Goal: Information Seeking & Learning: Learn about a topic

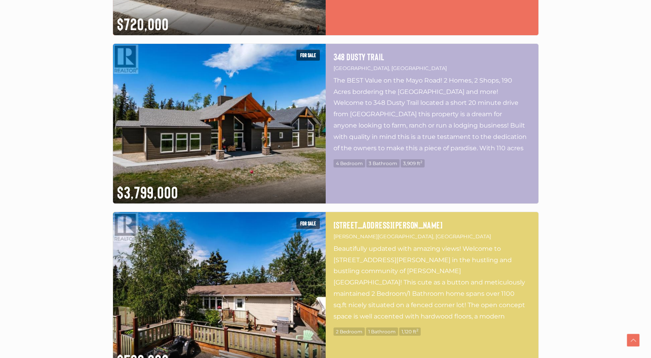
scroll to position [743, 0]
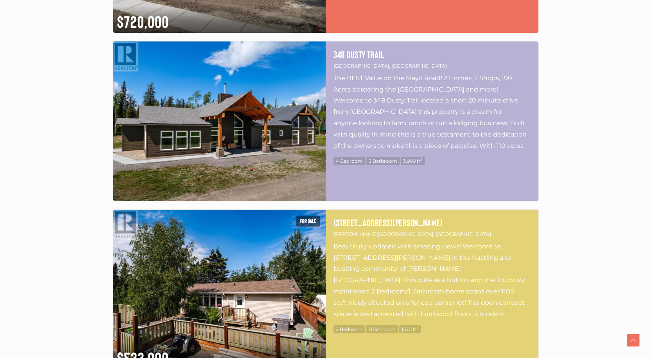
click at [261, 113] on img at bounding box center [219, 120] width 213 height 159
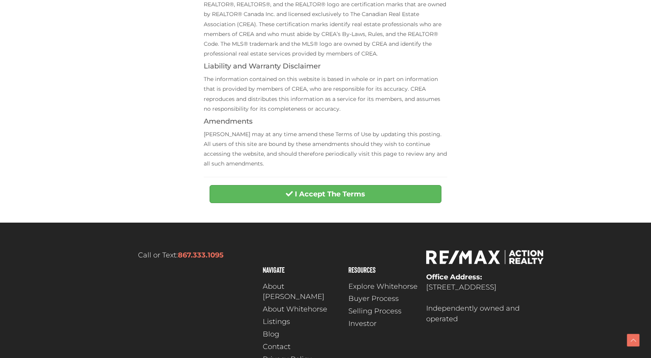
scroll to position [310, 0]
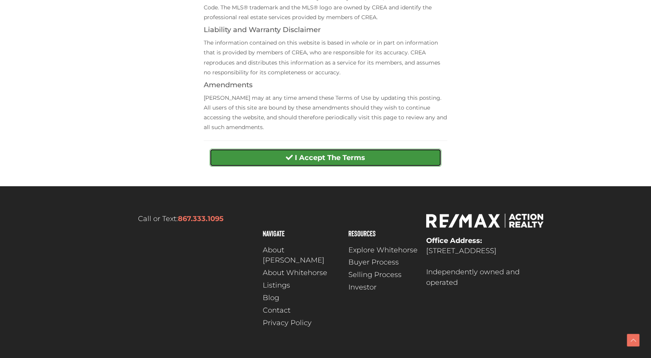
click at [340, 159] on strong "I Accept The Terms" at bounding box center [330, 157] width 70 height 9
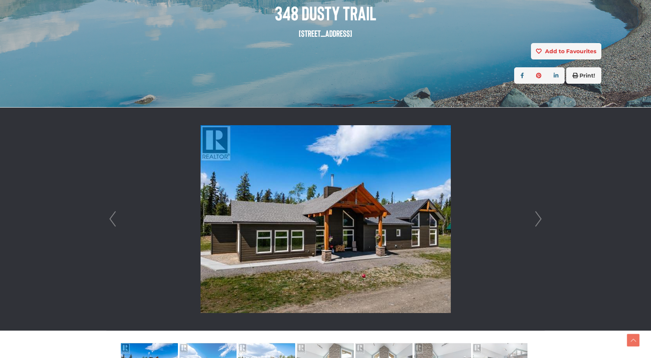
scroll to position [235, 0]
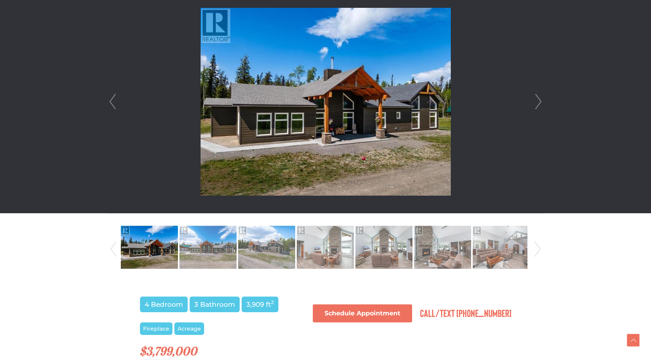
click at [536, 99] on link "Next" at bounding box center [538, 101] width 12 height 223
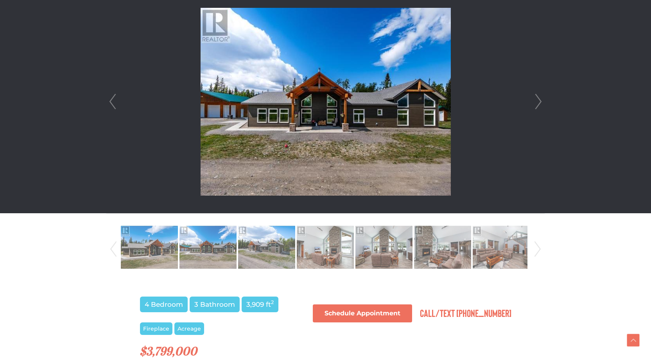
click at [536, 99] on link "Next" at bounding box center [538, 101] width 12 height 223
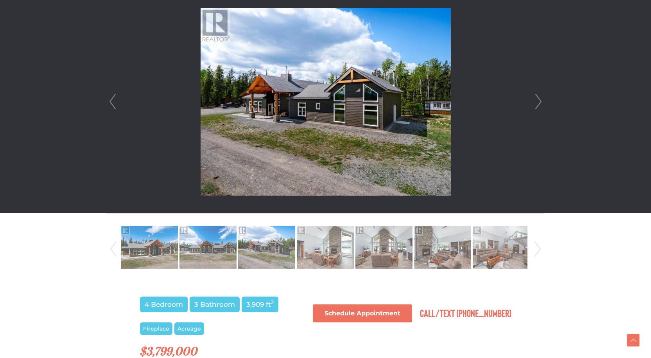
click at [536, 99] on link "Next" at bounding box center [538, 101] width 12 height 223
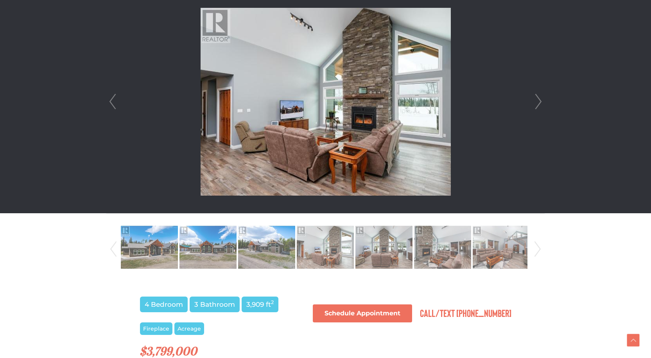
click at [536, 99] on link "Next" at bounding box center [538, 101] width 12 height 223
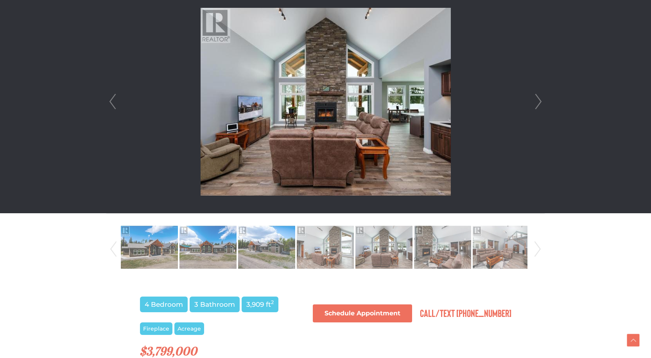
click at [536, 99] on link "Next" at bounding box center [538, 101] width 12 height 223
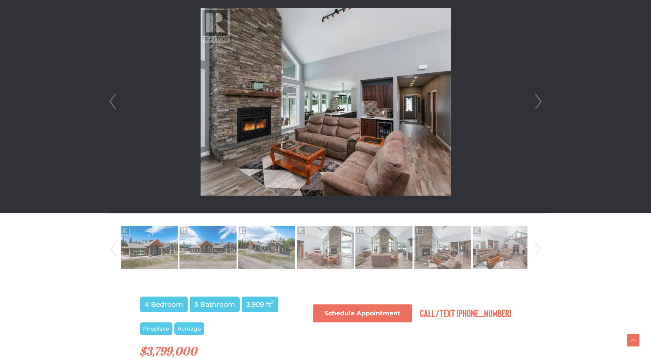
click at [536, 99] on link "Next" at bounding box center [538, 101] width 12 height 223
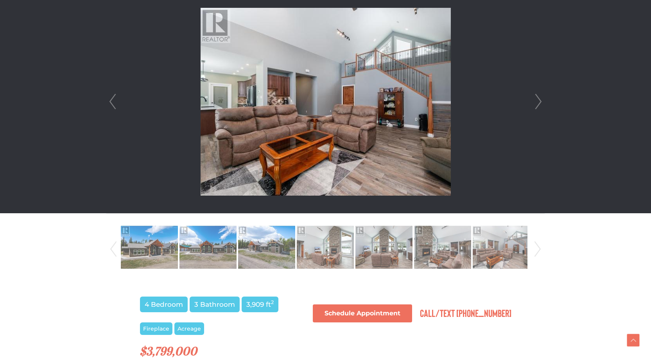
click at [536, 99] on link "Next" at bounding box center [538, 101] width 12 height 223
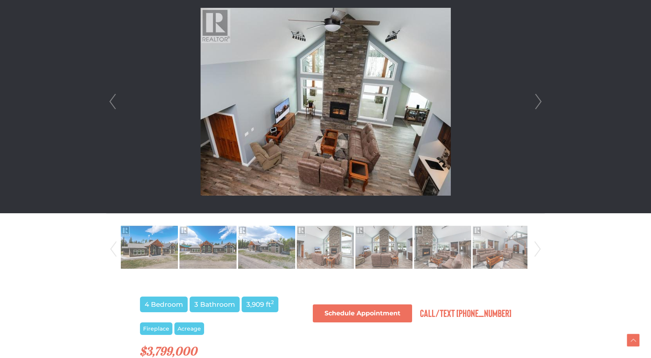
click at [536, 99] on link "Next" at bounding box center [538, 101] width 12 height 223
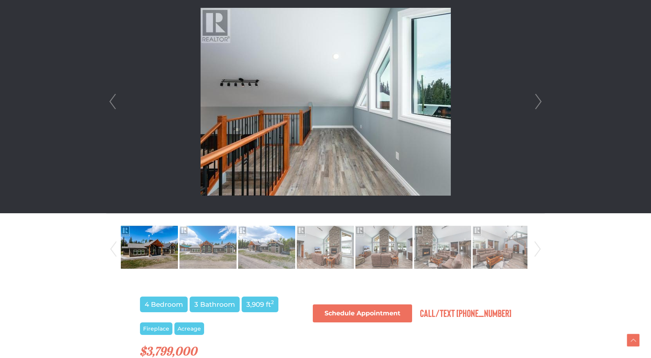
click at [536, 99] on link "Next" at bounding box center [538, 101] width 12 height 223
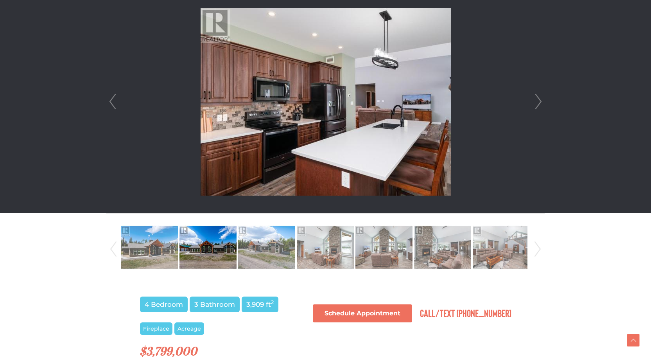
click at [536, 99] on link "Next" at bounding box center [538, 101] width 12 height 223
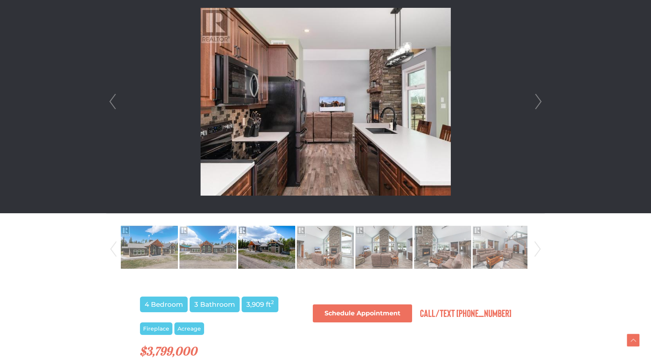
click at [536, 99] on link "Next" at bounding box center [538, 101] width 12 height 223
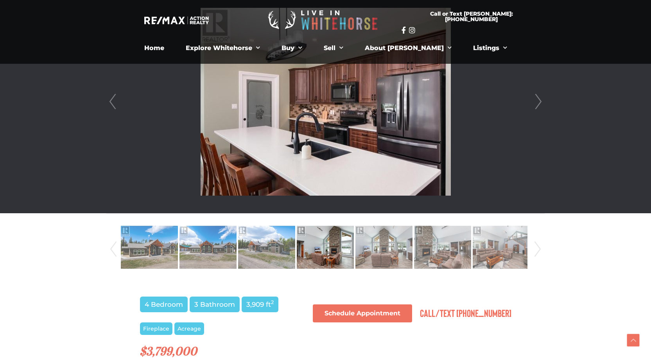
click at [536, 251] on link "Next" at bounding box center [538, 248] width 12 height 53
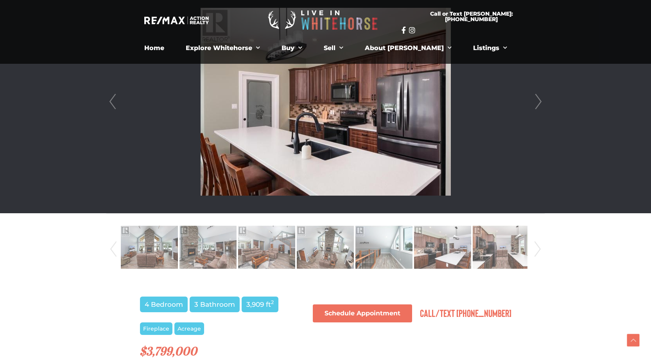
click at [536, 250] on link "Next" at bounding box center [538, 248] width 12 height 53
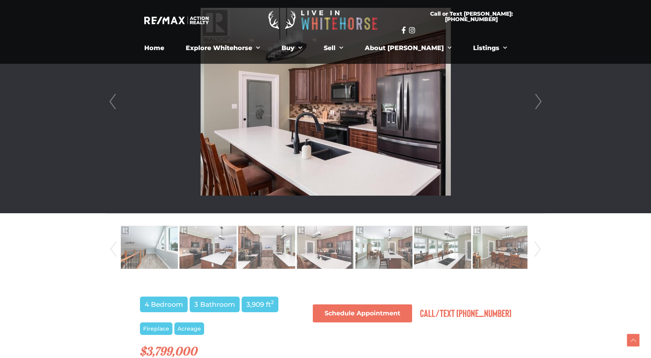
click at [536, 250] on link "Next" at bounding box center [538, 248] width 12 height 53
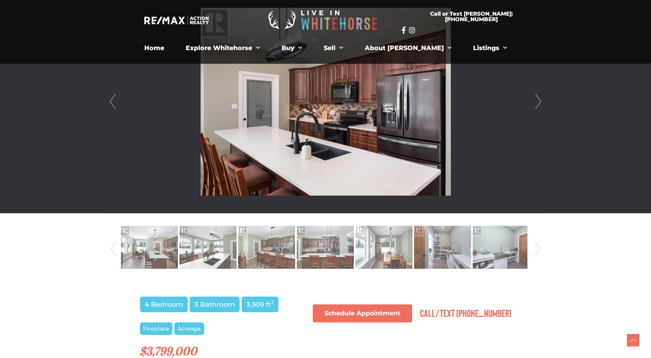
click at [536, 250] on link "Next" at bounding box center [538, 248] width 12 height 53
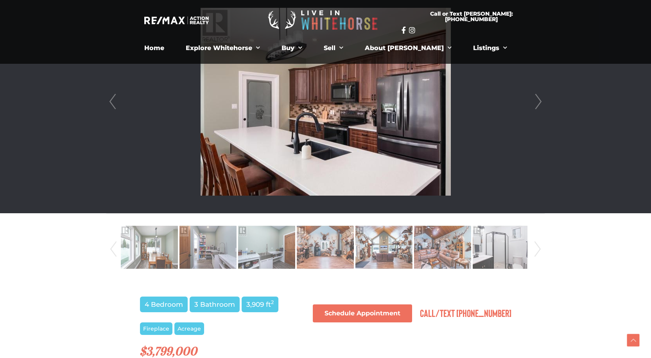
click at [536, 250] on link "Next" at bounding box center [538, 248] width 12 height 53
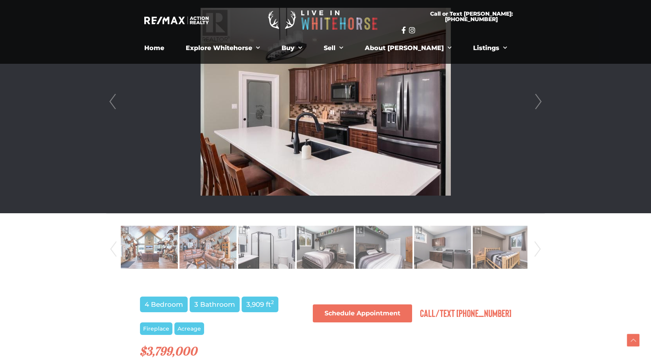
click at [536, 250] on link "Next" at bounding box center [538, 248] width 12 height 53
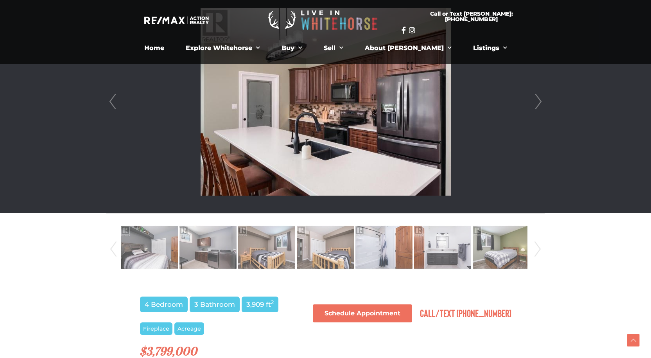
click at [536, 250] on link "Next" at bounding box center [538, 248] width 12 height 53
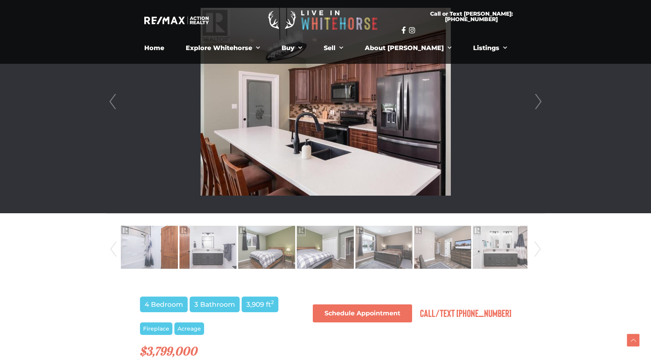
click at [536, 250] on link "Next" at bounding box center [538, 248] width 12 height 53
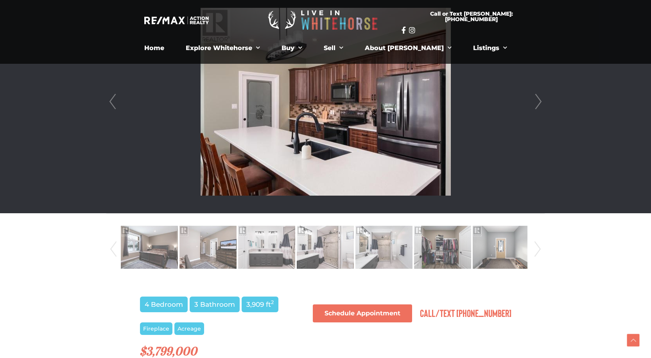
click at [536, 250] on link "Next" at bounding box center [538, 248] width 12 height 53
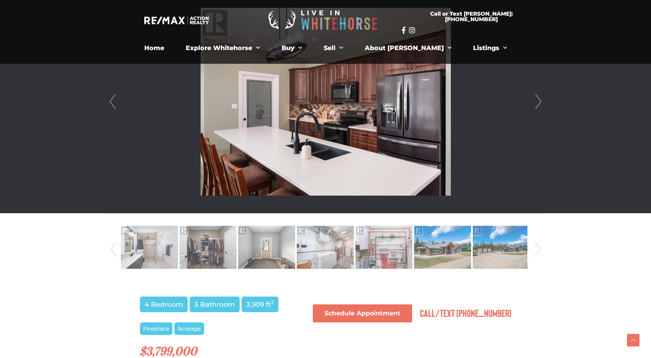
click at [536, 250] on link "Next" at bounding box center [538, 248] width 12 height 53
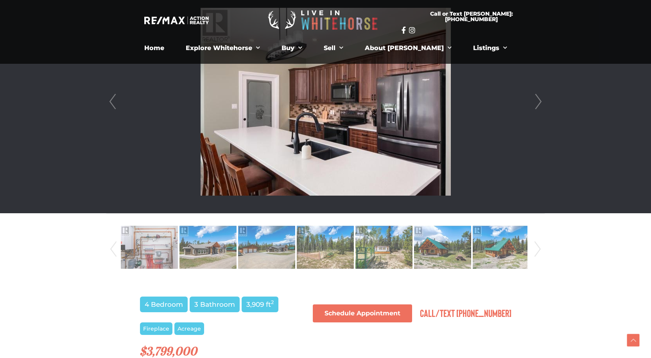
click at [536, 250] on link "Next" at bounding box center [538, 248] width 12 height 53
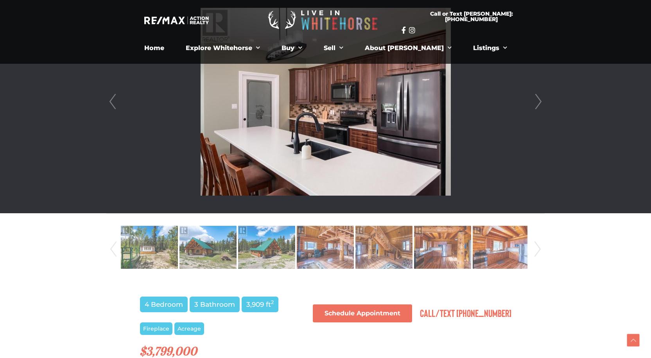
click at [536, 250] on link "Next" at bounding box center [538, 248] width 12 height 53
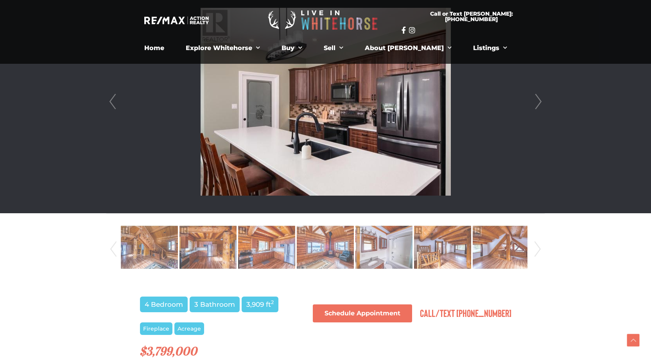
click at [536, 250] on link "Next" at bounding box center [538, 248] width 12 height 53
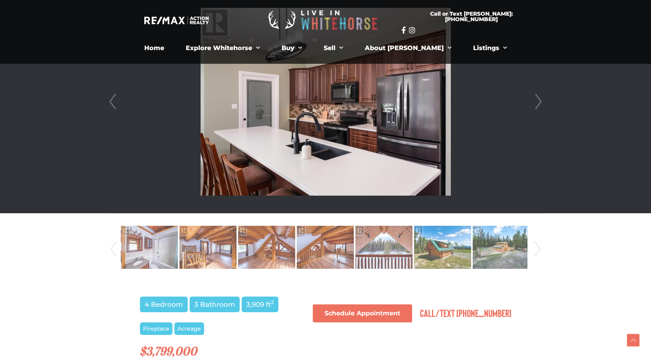
click at [536, 250] on link "Next" at bounding box center [538, 248] width 12 height 53
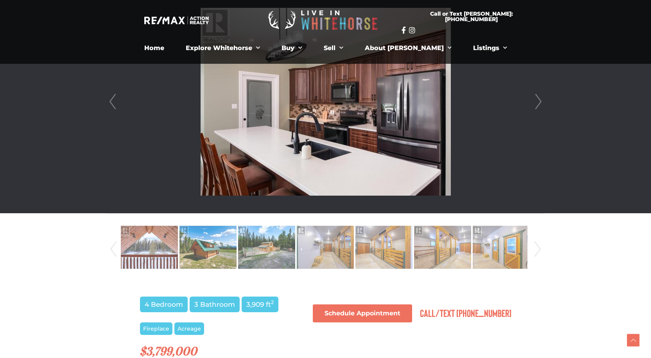
click at [536, 250] on link "Next" at bounding box center [538, 248] width 12 height 53
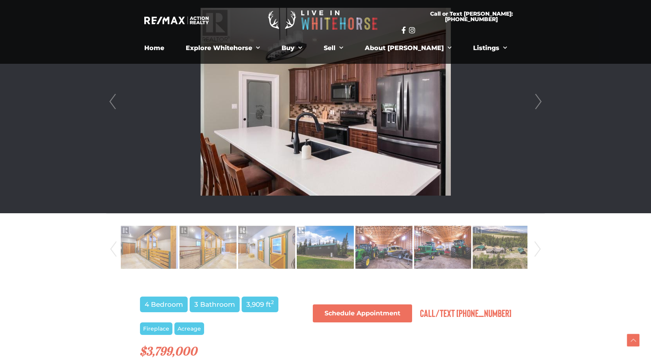
click at [536, 250] on link "Next" at bounding box center [538, 248] width 12 height 53
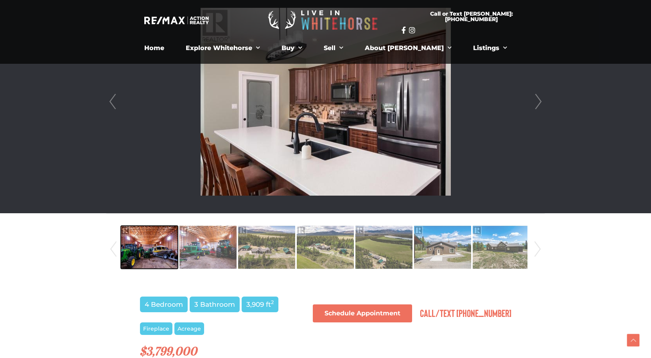
click at [159, 247] on img at bounding box center [149, 247] width 57 height 45
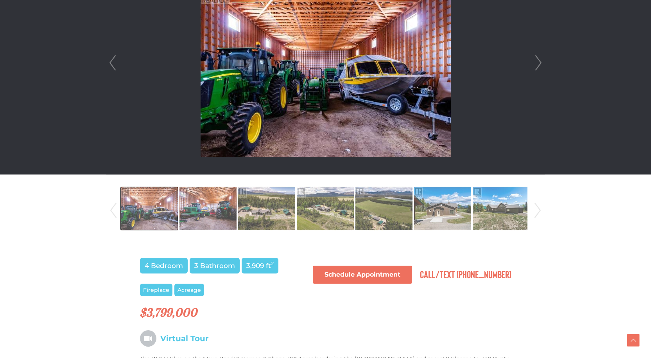
scroll to position [274, 0]
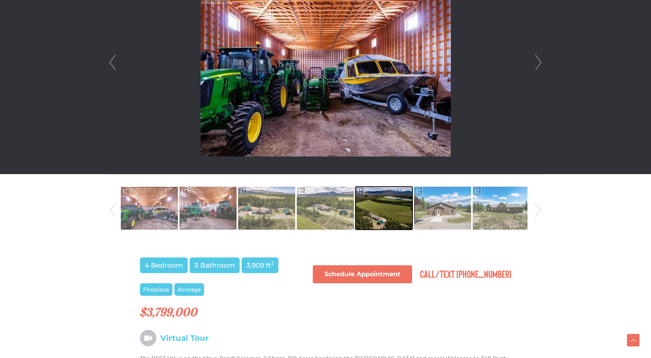
click at [391, 209] on img at bounding box center [383, 208] width 57 height 45
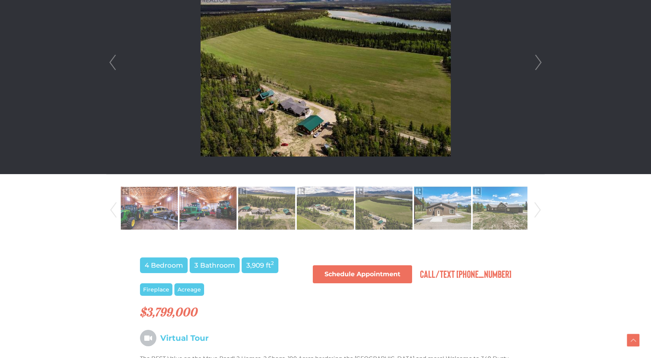
click at [539, 213] on link "Next" at bounding box center [538, 209] width 12 height 53
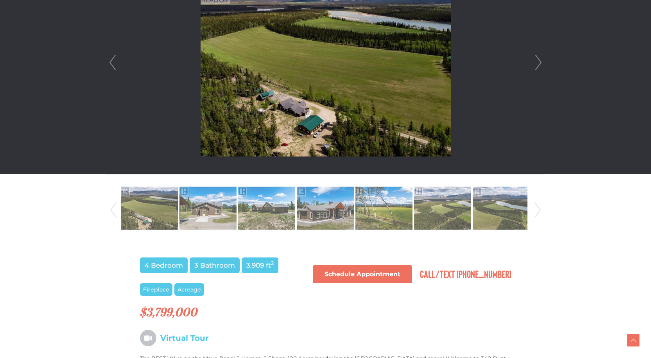
click at [539, 213] on link "Next" at bounding box center [538, 209] width 12 height 53
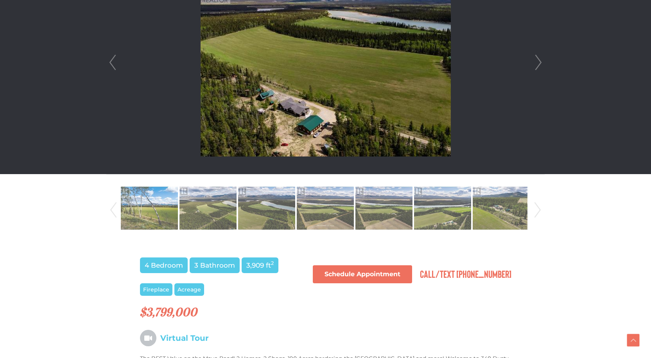
click at [539, 213] on link "Next" at bounding box center [538, 209] width 12 height 53
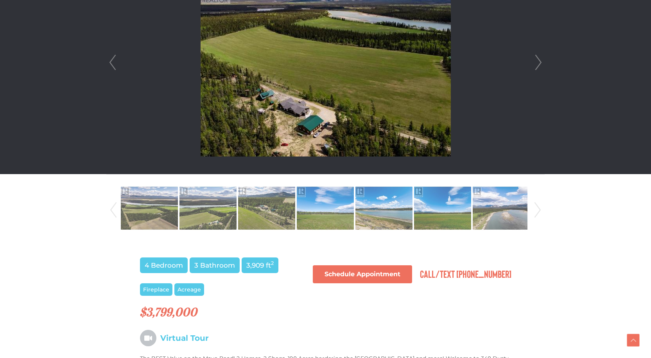
click at [539, 213] on link "Next" at bounding box center [538, 209] width 12 height 53
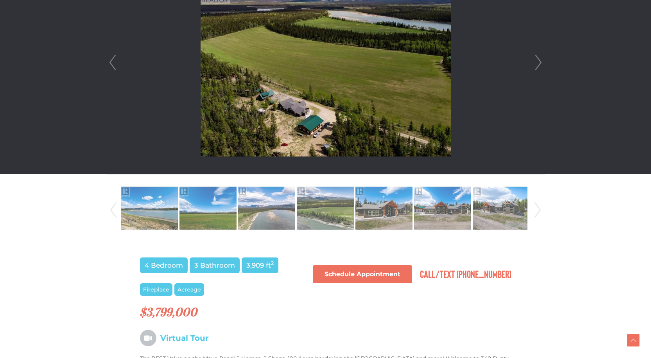
click at [539, 213] on link "Next" at bounding box center [538, 209] width 12 height 53
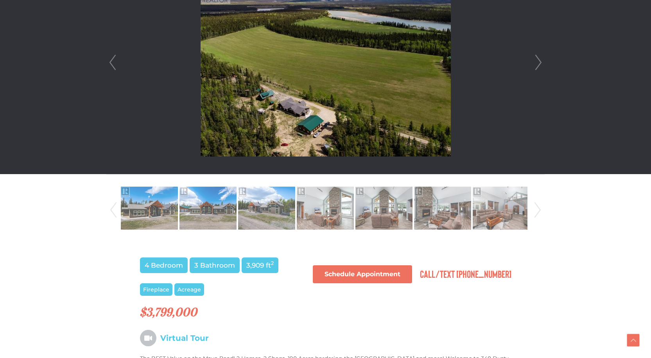
click at [539, 213] on link "Next" at bounding box center [538, 209] width 12 height 53
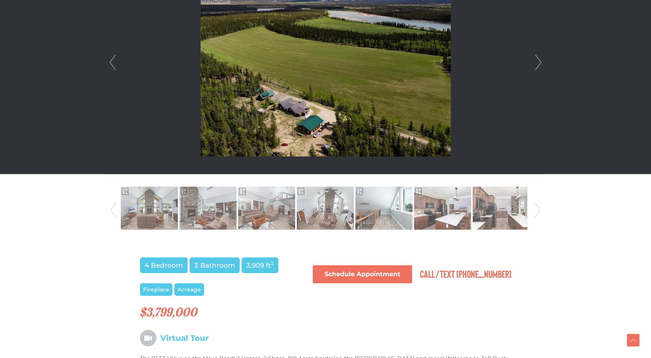
click at [539, 213] on link "Next" at bounding box center [538, 209] width 12 height 53
